Goal: Information Seeking & Learning: Learn about a topic

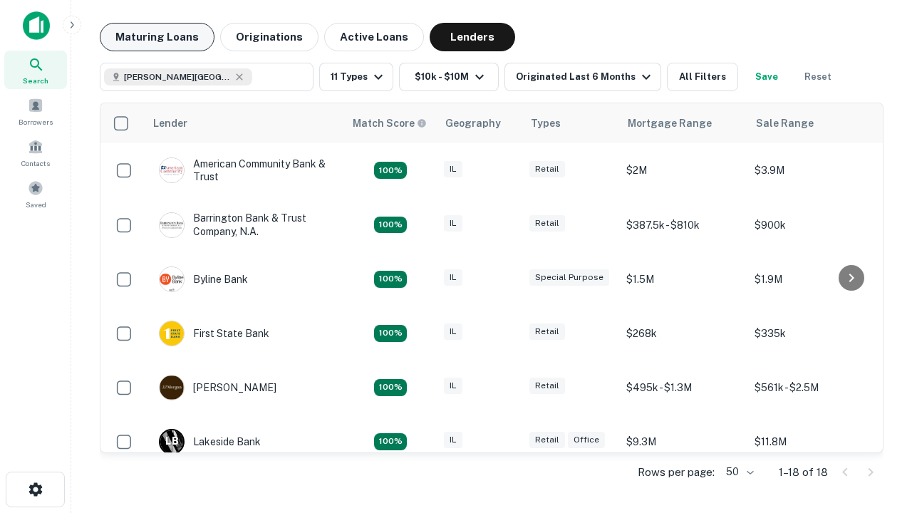
click at [157, 37] on button "Maturing Loans" at bounding box center [157, 37] width 115 height 28
